Goal: Navigation & Orientation: Find specific page/section

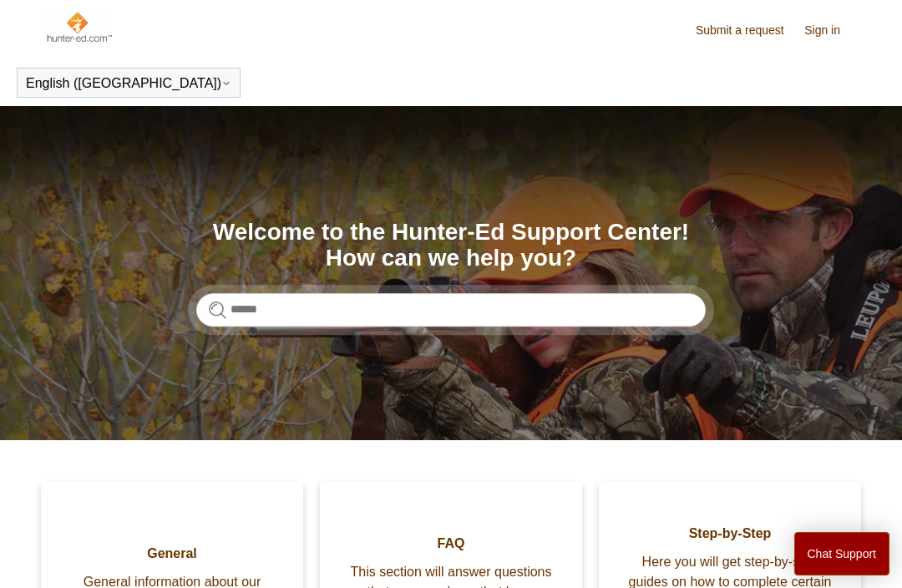
click at [43, 81] on button "English ([GEOGRAPHIC_DATA])" at bounding box center [128, 83] width 205 height 15
click at [58, 84] on button "English ([GEOGRAPHIC_DATA])" at bounding box center [128, 83] width 205 height 15
click at [106, 89] on button "English ([GEOGRAPHIC_DATA])" at bounding box center [128, 83] width 205 height 15
click at [368, 75] on header "English (US) Español Français" at bounding box center [451, 82] width 902 height 47
click at [822, 26] on link "Sign in" at bounding box center [830, 31] width 53 height 18
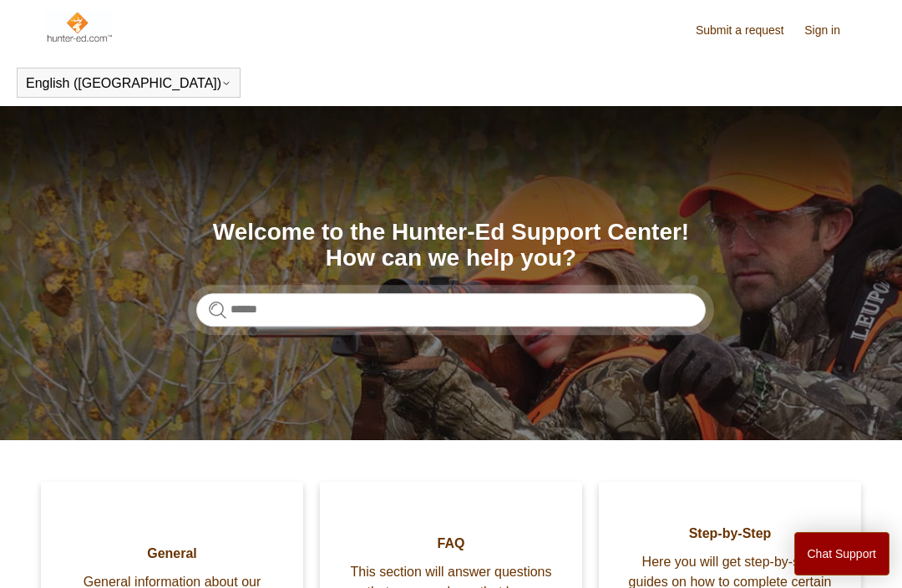
click at [221, 79] on icon at bounding box center [226, 84] width 10 height 10
click at [0, 0] on link "Español" at bounding box center [0, 0] width 0 height 0
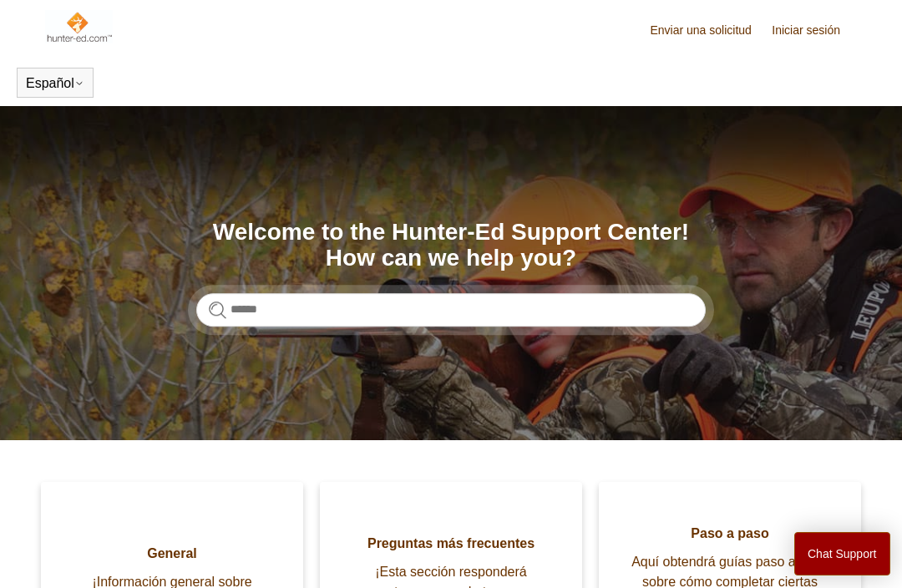
click at [0, 0] on link "English ([GEOGRAPHIC_DATA])" at bounding box center [0, 0] width 0 height 0
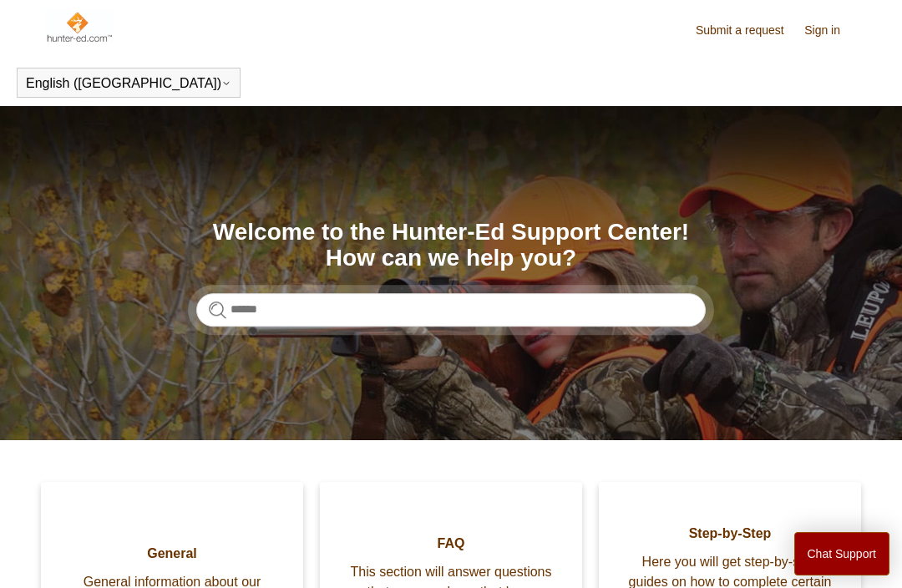
click at [833, 32] on link "Sign in" at bounding box center [830, 31] width 53 height 18
